Goal: Transaction & Acquisition: Purchase product/service

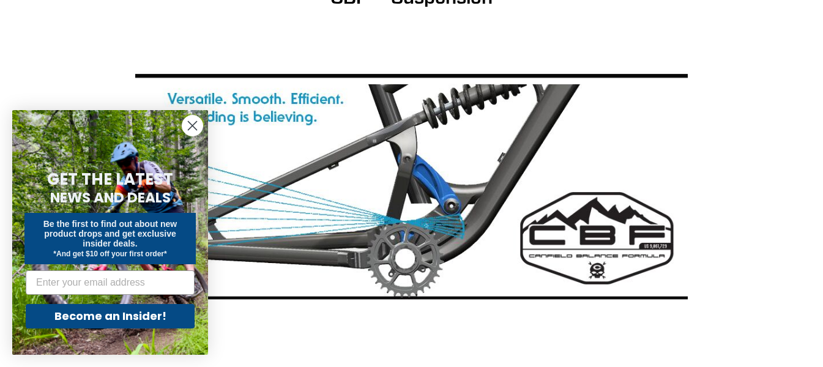
scroll to position [184, 0]
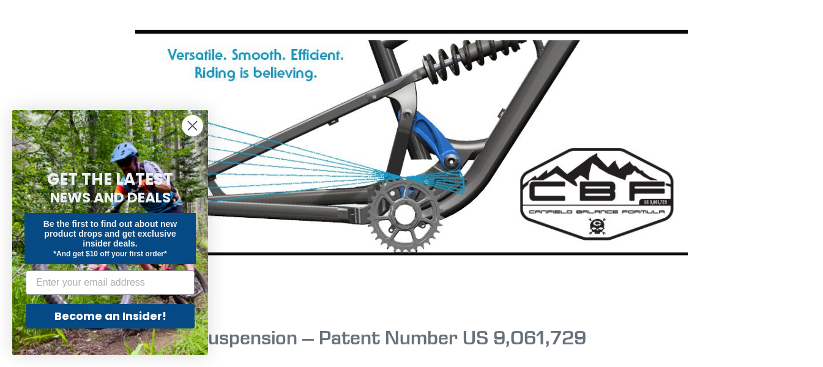
click at [192, 126] on icon "Close dialog" at bounding box center [193, 126] width 9 height 9
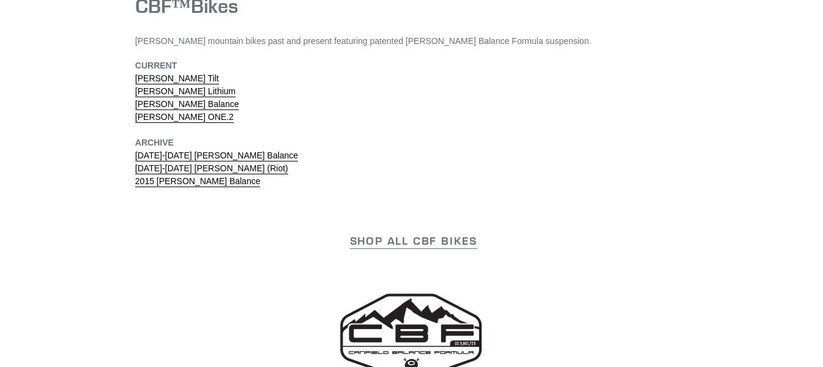
scroll to position [3979, 0]
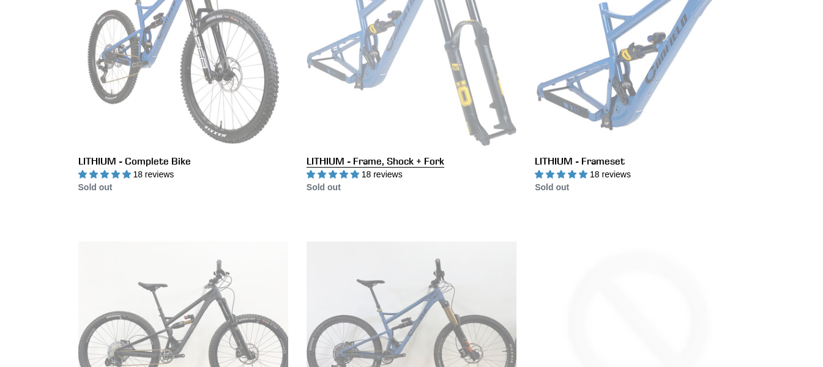
click at [349, 157] on link "LITHIUM - Frame, Shock + Fork" at bounding box center [412, 65] width 210 height 258
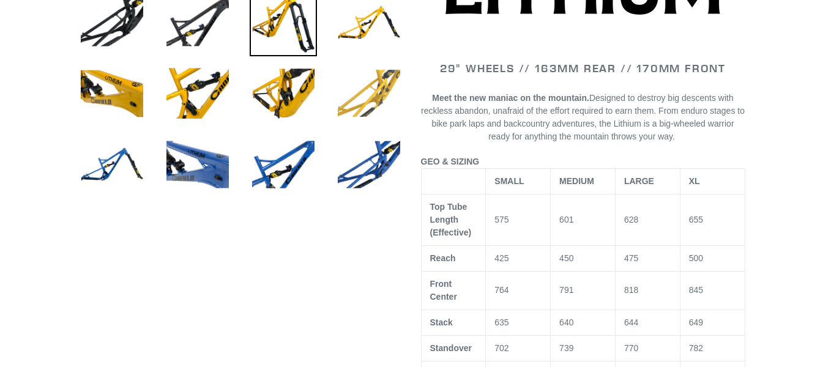
select select "highest-rating"
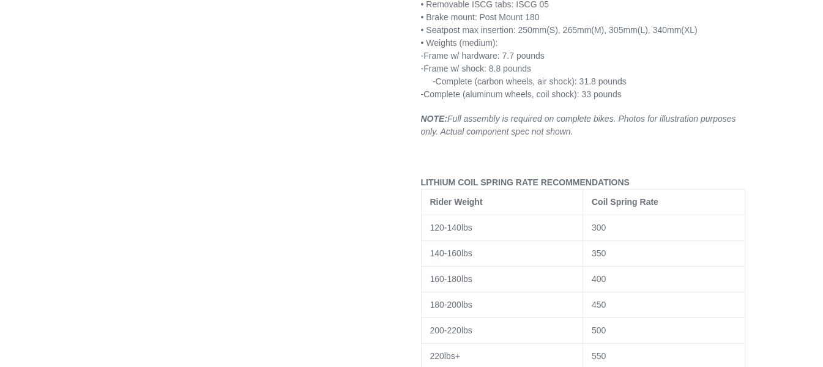
scroll to position [1836, 0]
